Goal: Find specific page/section: Find specific page/section

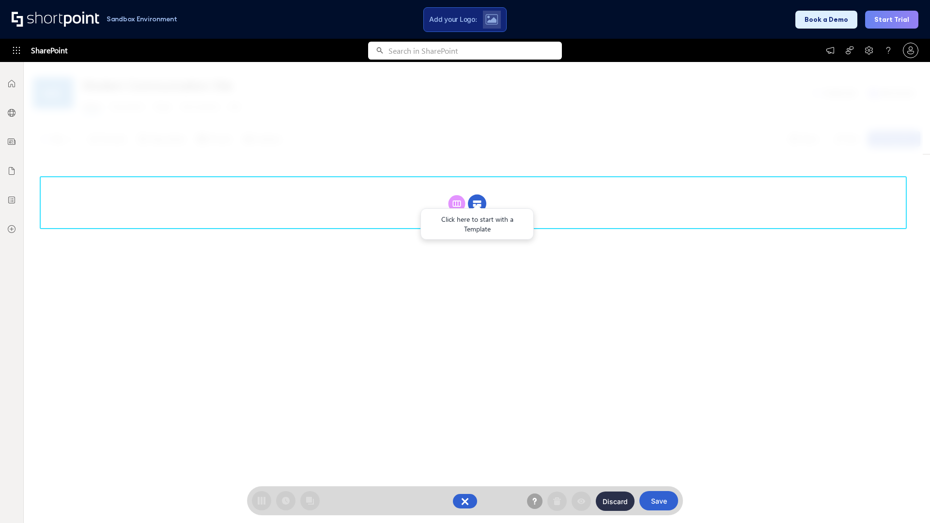
click at [477, 203] on circle at bounding box center [477, 204] width 18 height 18
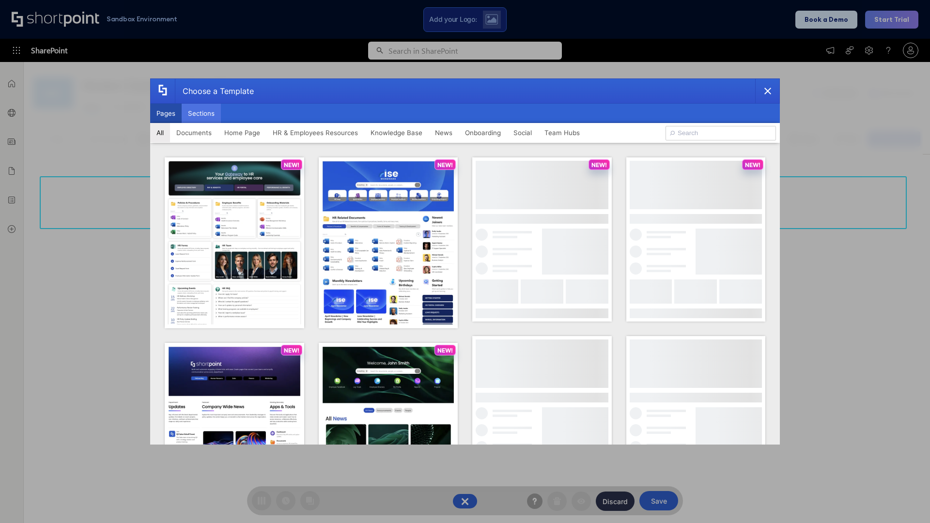
click at [201, 113] on button "Sections" at bounding box center [201, 113] width 39 height 19
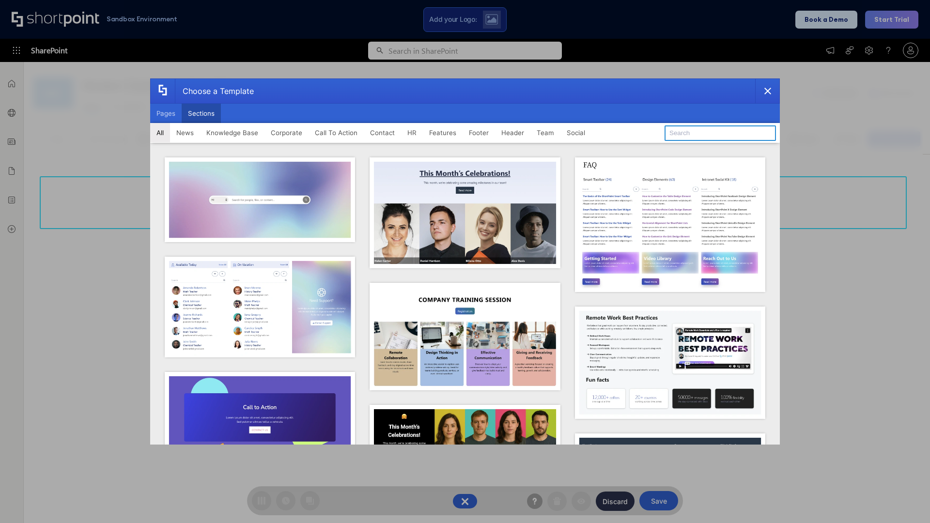
type input "News Kit 1"
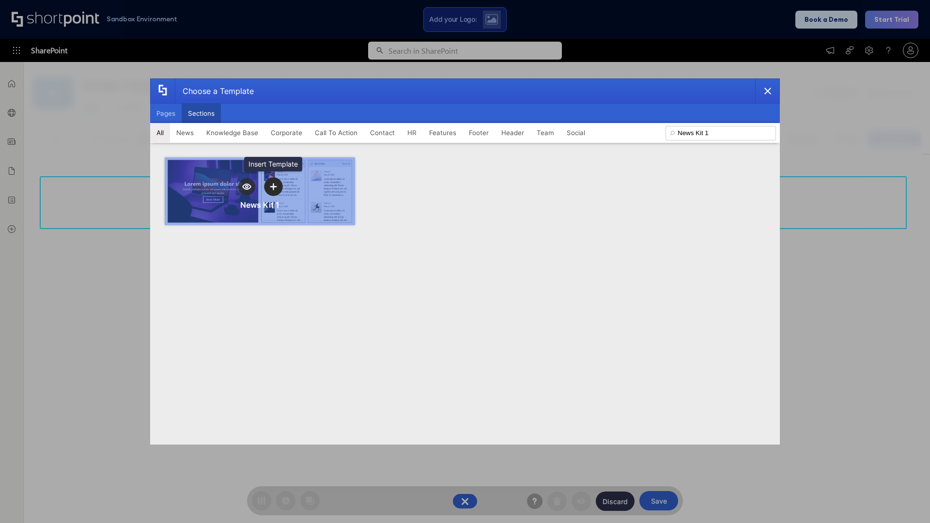
click at [273, 187] on icon "template selector" at bounding box center [273, 186] width 7 height 7
